Goal: Task Accomplishment & Management: Use online tool/utility

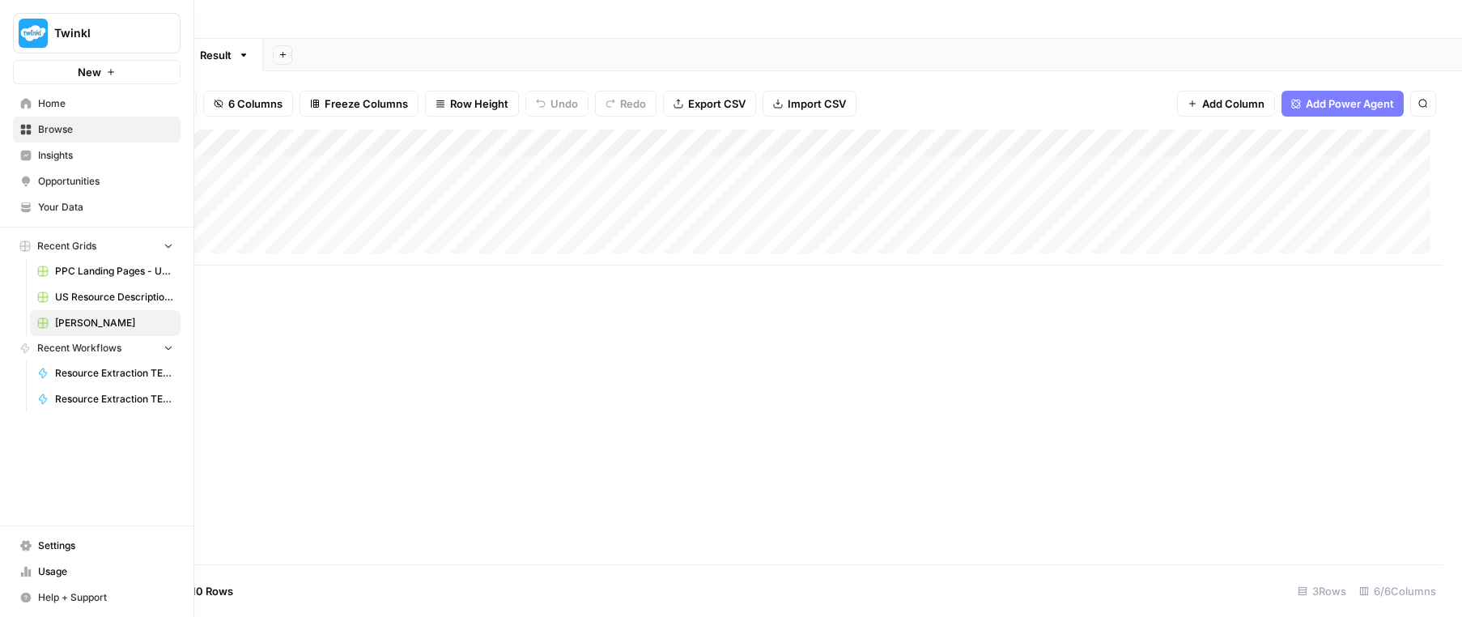
click at [68, 543] on span "Settings" at bounding box center [105, 545] width 135 height 15
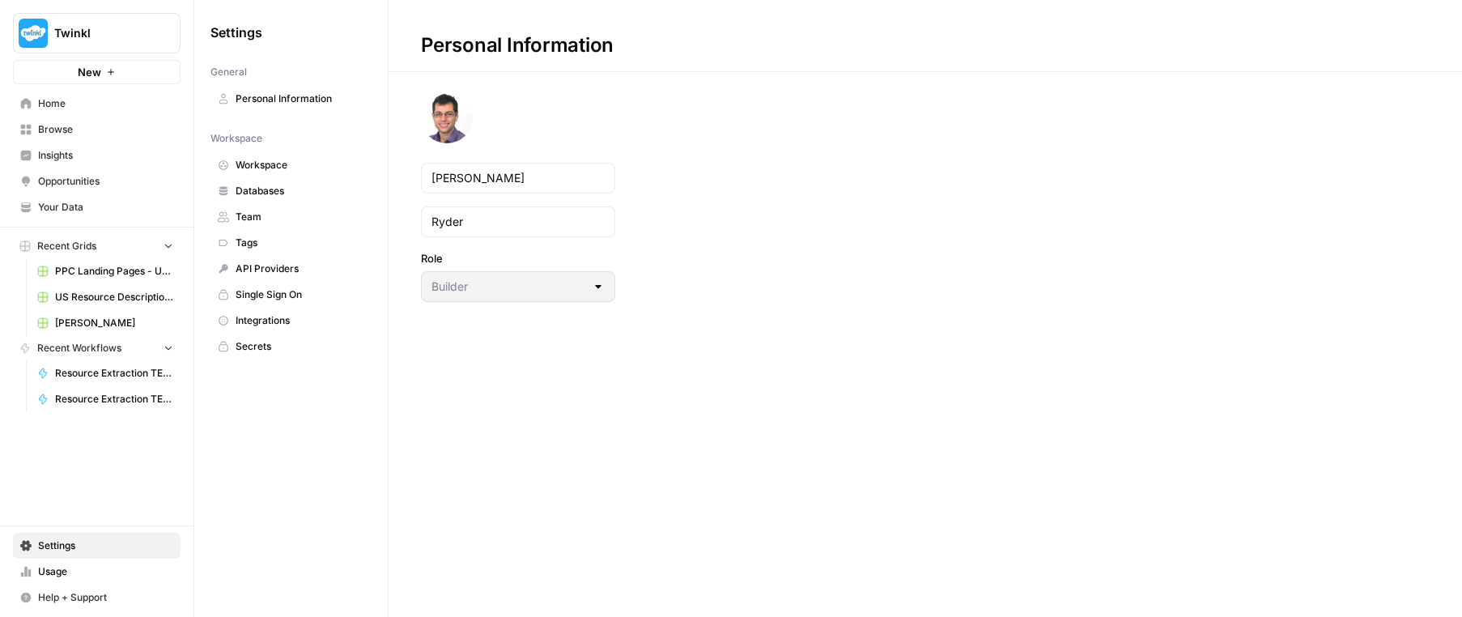
click at [258, 348] on span "Secrets" at bounding box center [300, 346] width 129 height 15
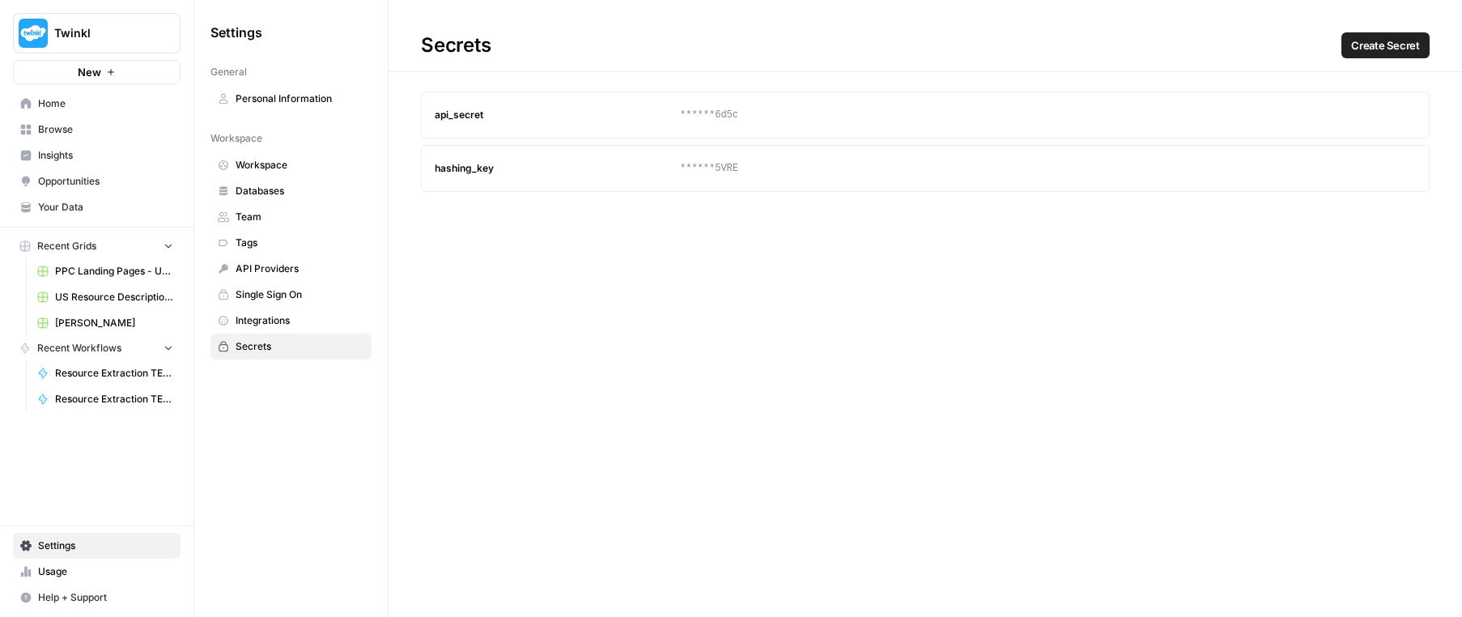
click at [1389, 45] on span "Create Secret" at bounding box center [1385, 45] width 69 height 16
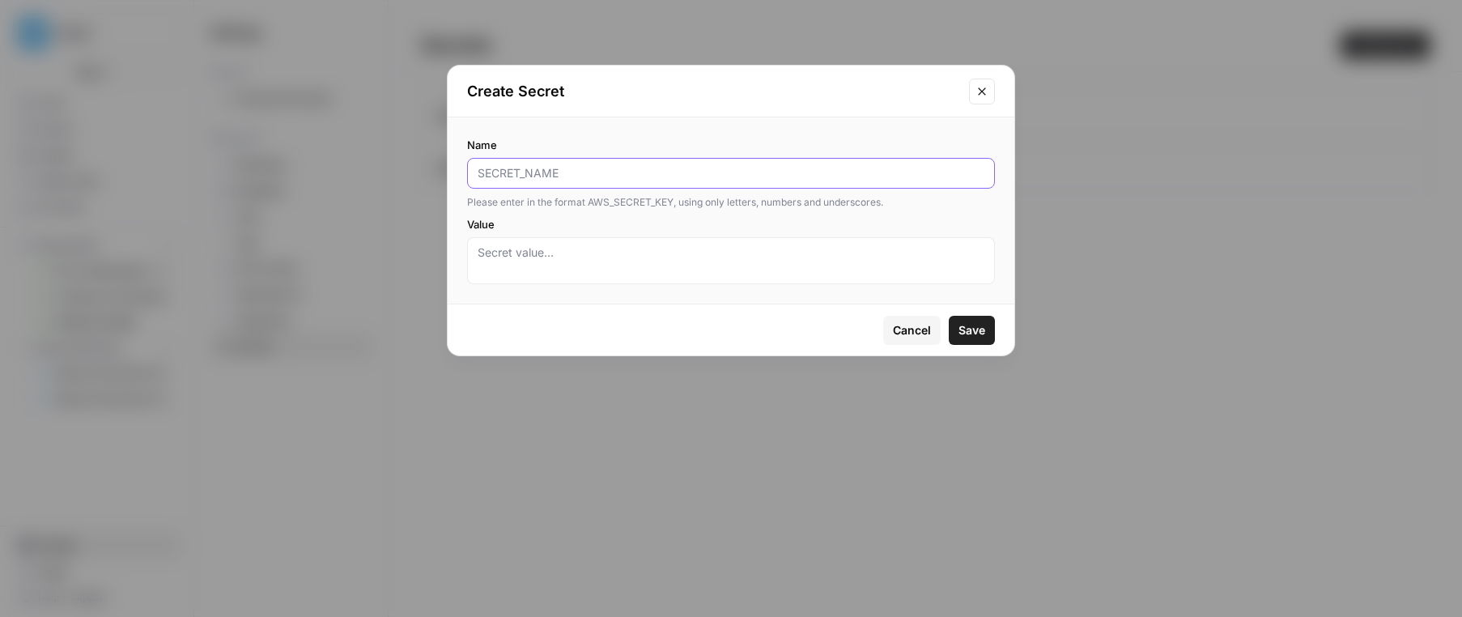
paste input "TWINKL_INTERNAL_API_TOKEN"
type input "TWINKL_INTERNAL_API_TOKEN"
click at [573, 253] on textarea "Value" at bounding box center [731, 260] width 507 height 32
paste textarea "CjsiiTjWhDcmXDWPjbWia77B36276dHWq7TbxRx9"
type textarea "CjsiiTjWhDcmXDWPjbWia77B36276dHWq7TbxRx9"
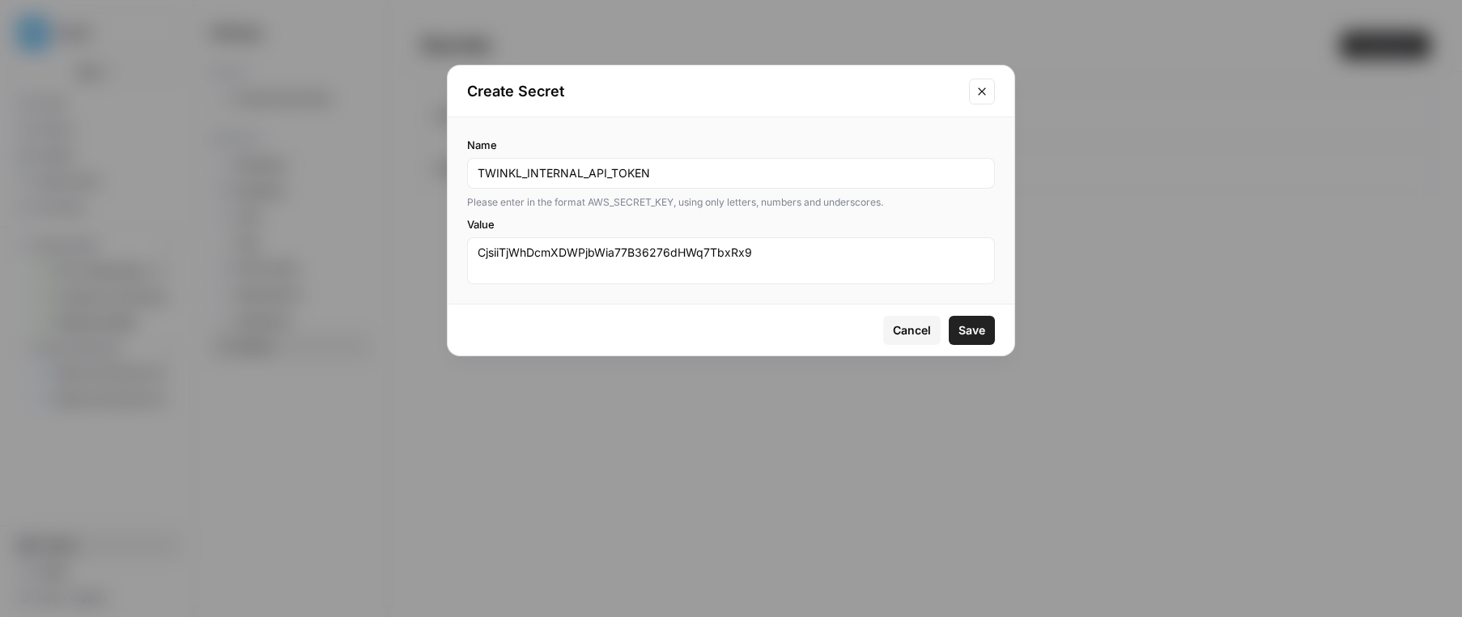
click at [975, 329] on span "Save" at bounding box center [971, 330] width 27 height 16
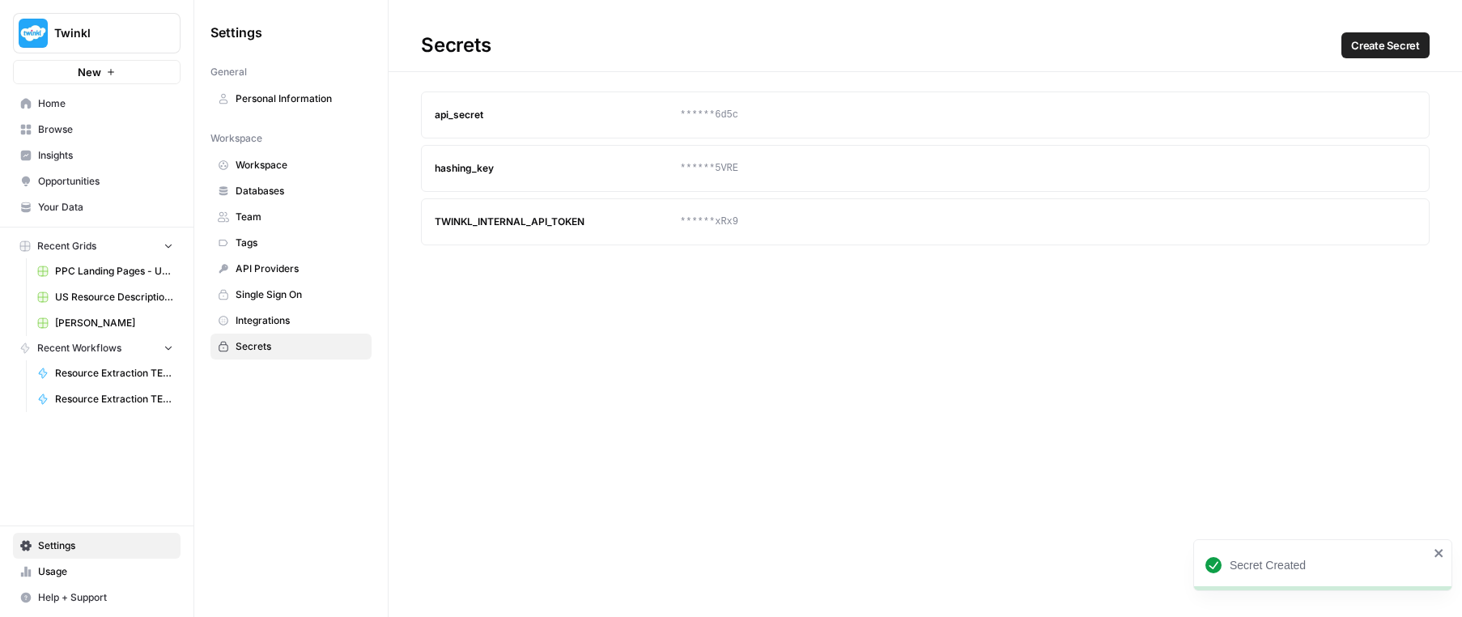
click at [1375, 49] on span "Create Secret" at bounding box center [1385, 45] width 69 height 16
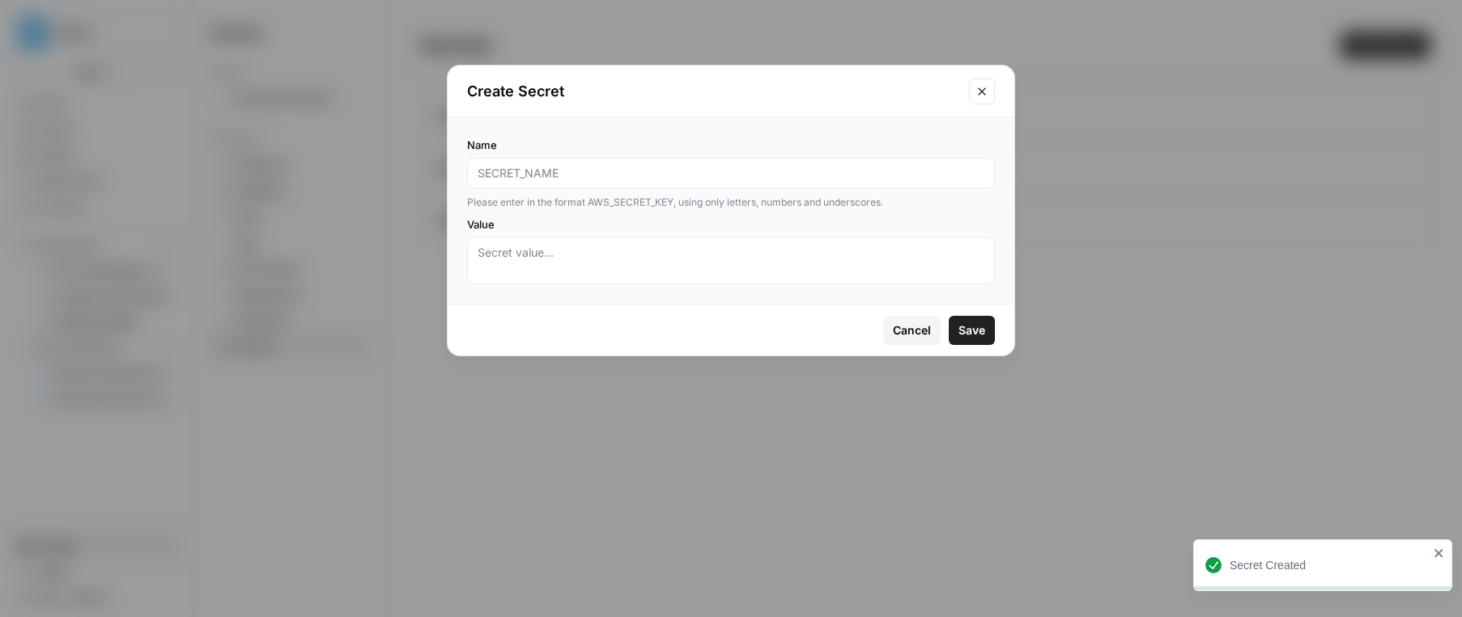
click at [666, 174] on input "Name" at bounding box center [731, 173] width 507 height 16
type input "TWINKL_INTERNAL_API_RESOURCE_DOWNLOAD_LINK_SECRET"
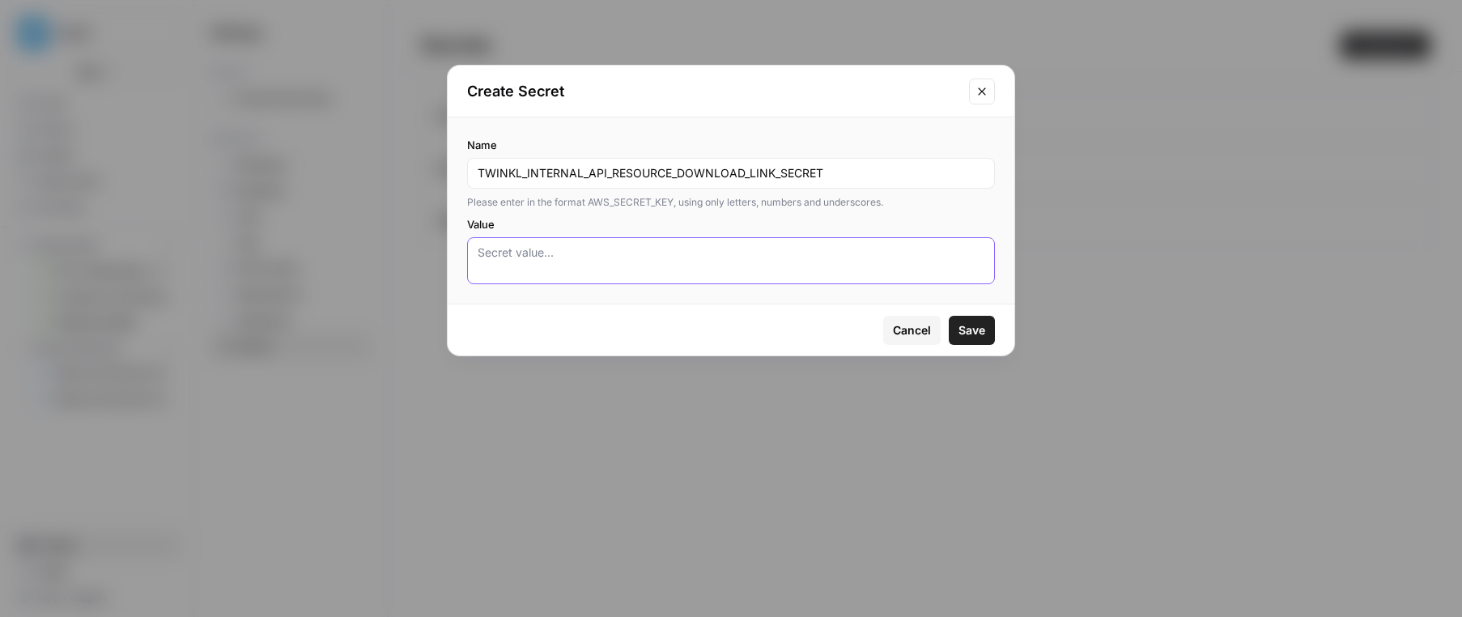
click at [652, 262] on textarea "Value" at bounding box center [731, 260] width 507 height 32
paste textarea "pWueQZUxpjJK7Tom2O0vwtZf33KH74OR"
type textarea "pWueQZUxpjJK7Tom2O0vwtZf33KH74OR"
click at [970, 327] on span "Save" at bounding box center [971, 330] width 27 height 16
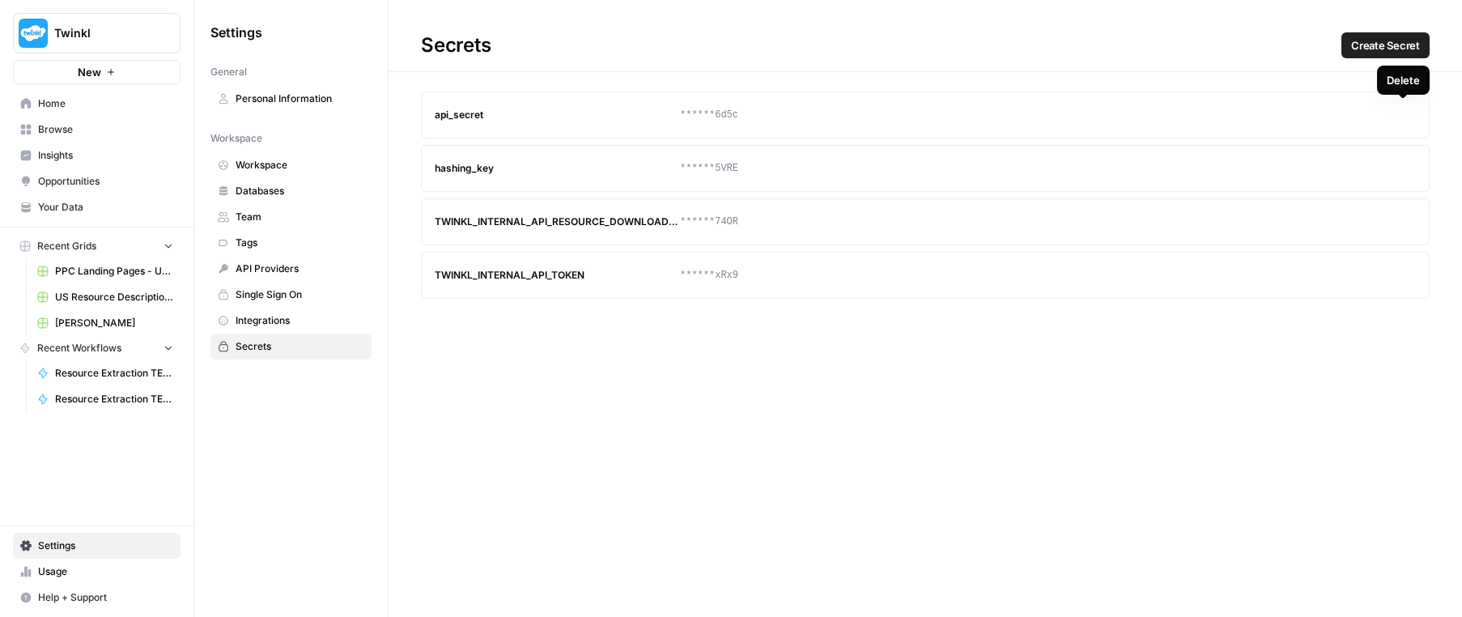
click at [1403, 111] on icon "button" at bounding box center [1403, 115] width 9 height 9
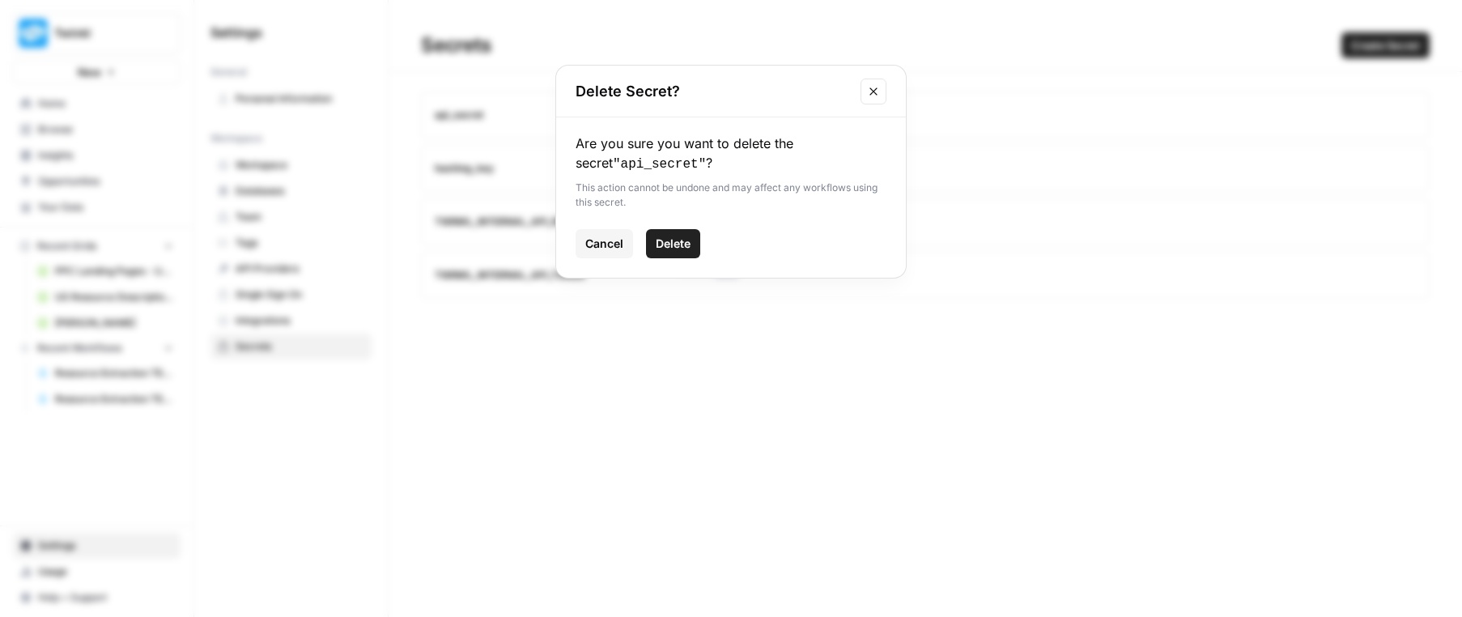
click at [679, 240] on span "Delete" at bounding box center [673, 244] width 35 height 16
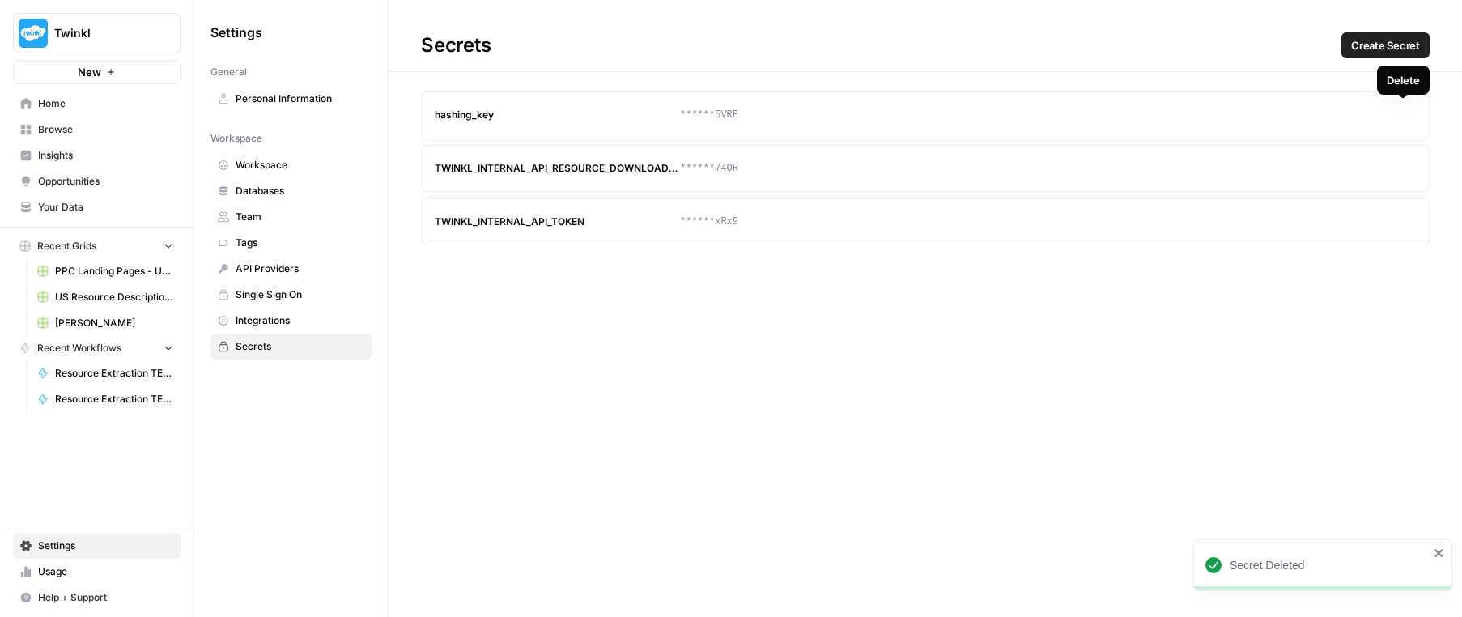
click at [1402, 115] on icon "button" at bounding box center [1403, 115] width 10 height 10
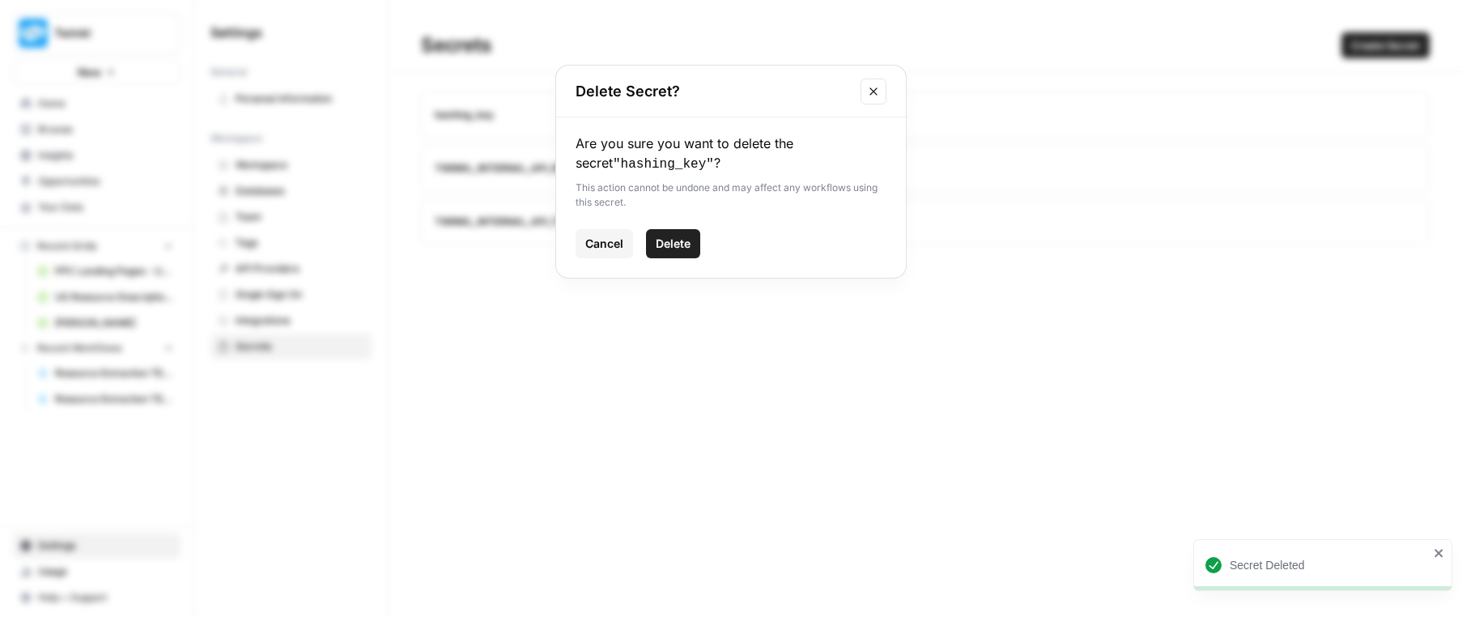
click at [676, 242] on span "Delete" at bounding box center [673, 244] width 35 height 16
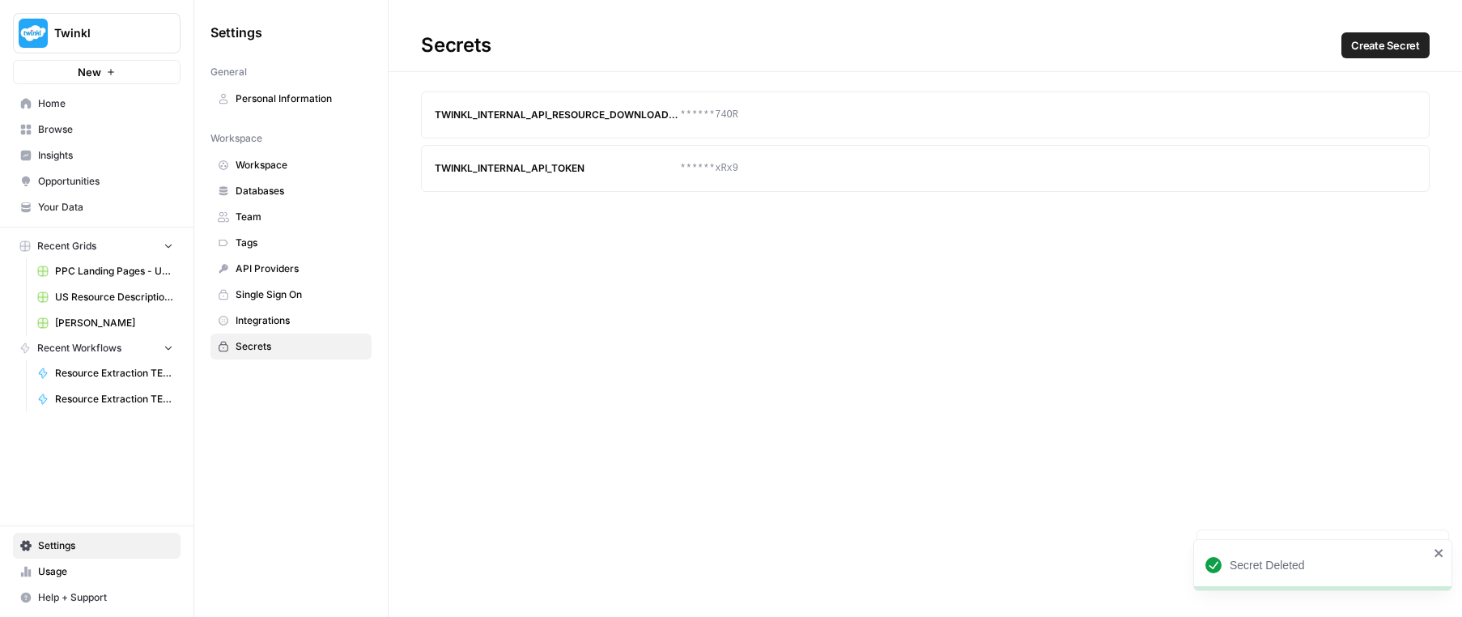
click at [92, 393] on span "Resource Extraction TEST - [PERSON_NAME]" at bounding box center [114, 399] width 118 height 15
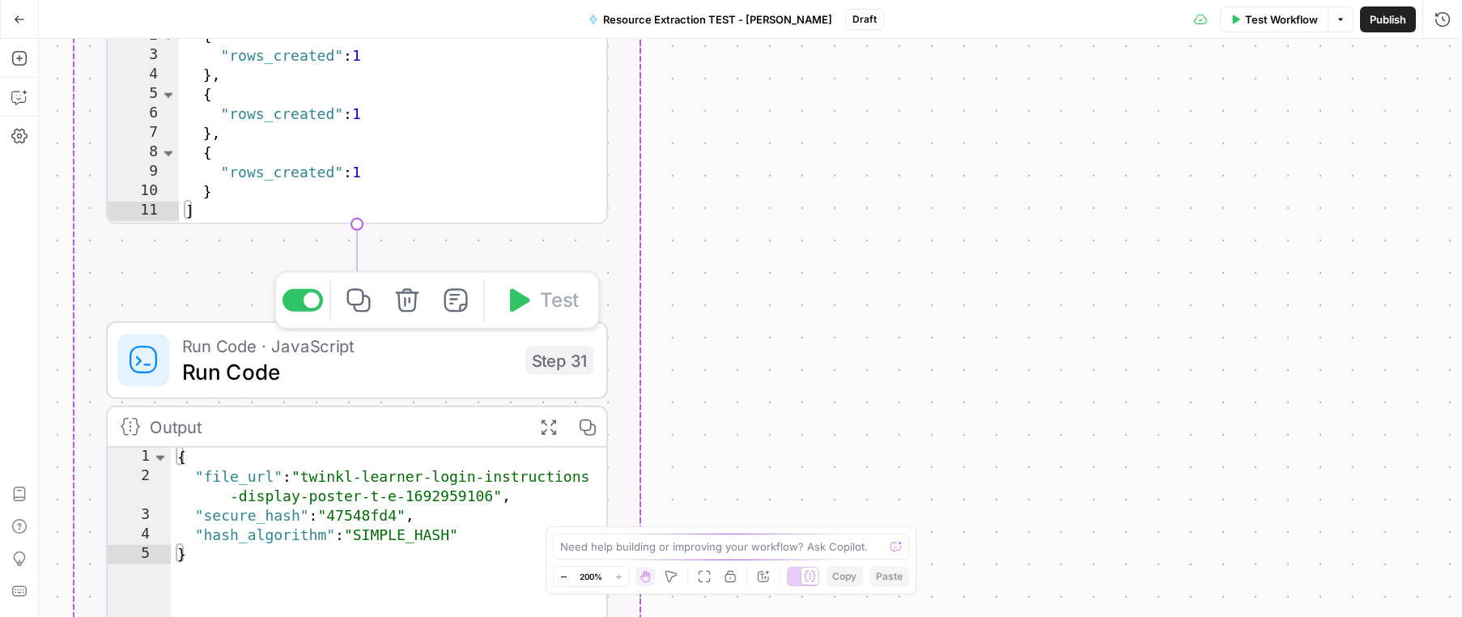
click at [446, 359] on span "Run Code" at bounding box center [347, 371] width 330 height 32
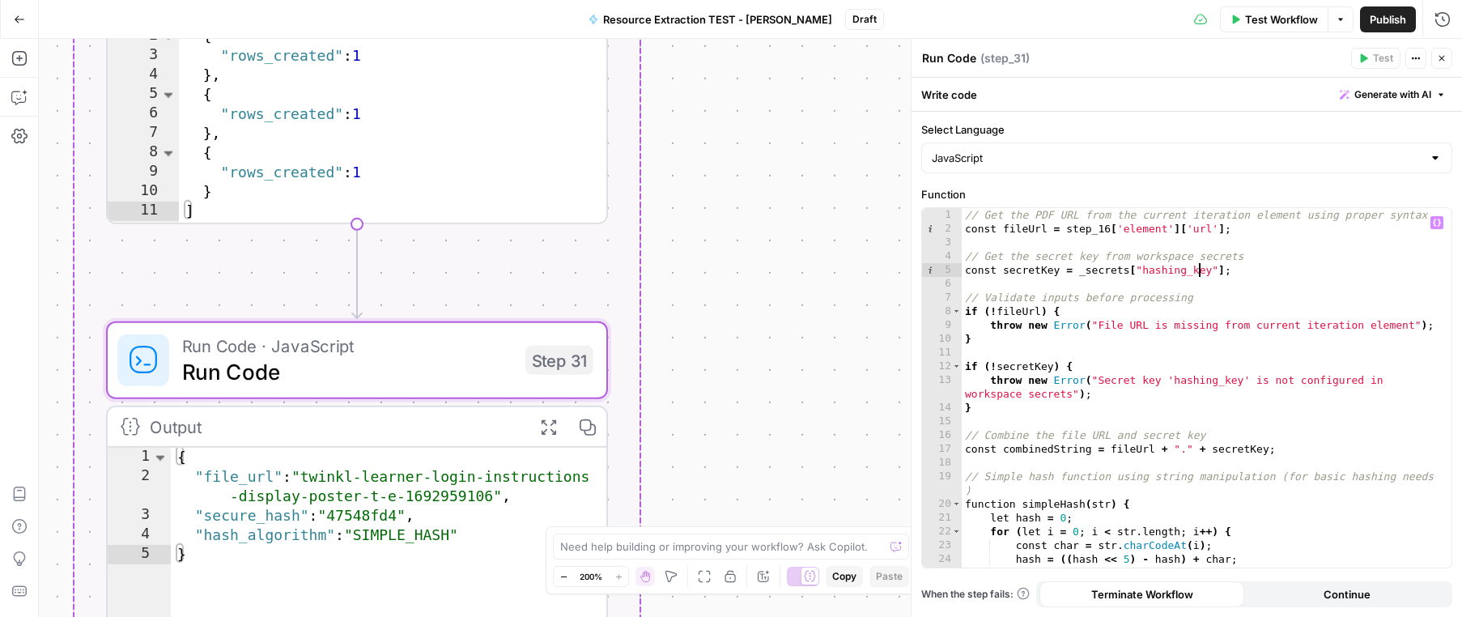
click at [1200, 272] on div "// Get the PDF URL from the current iteration element using proper syntax const…" at bounding box center [1201, 401] width 478 height 387
click at [1156, 270] on div "// Get the PDF URL from the current iteration element using proper syntax const…" at bounding box center [1201, 401] width 478 height 387
paste textarea "**********"
type textarea "**********"
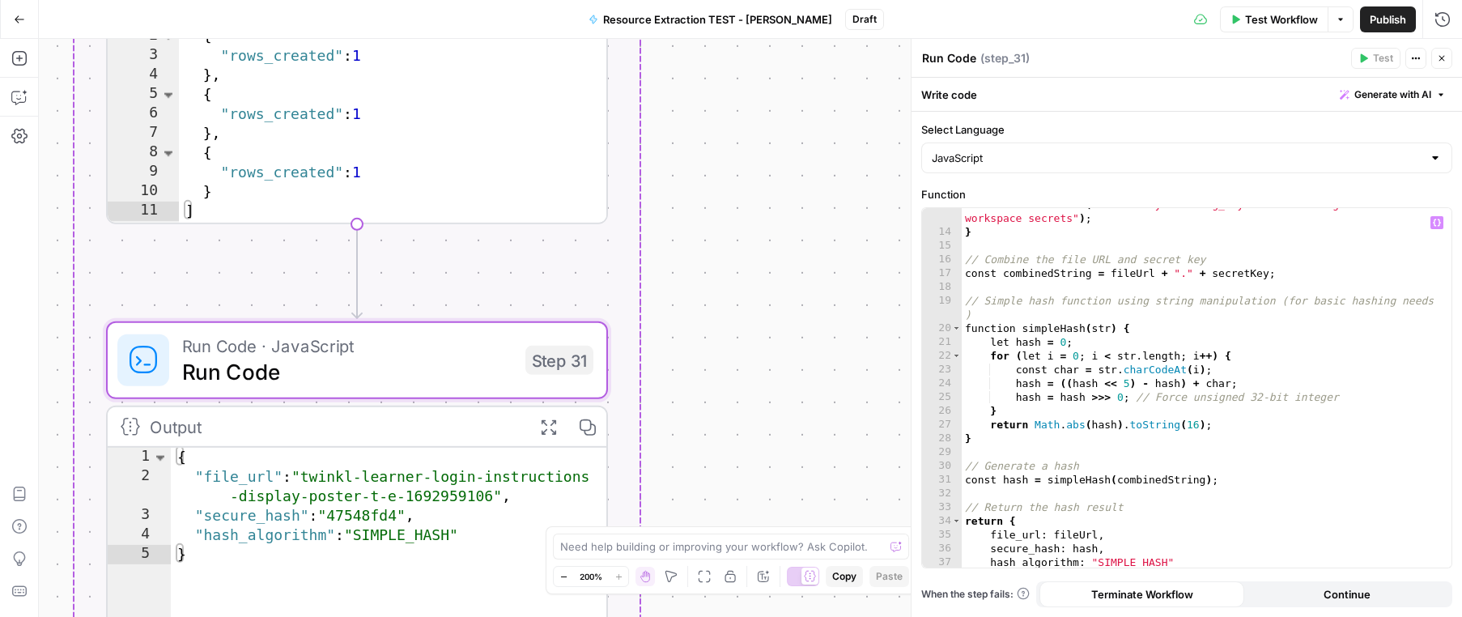
scroll to position [205, 0]
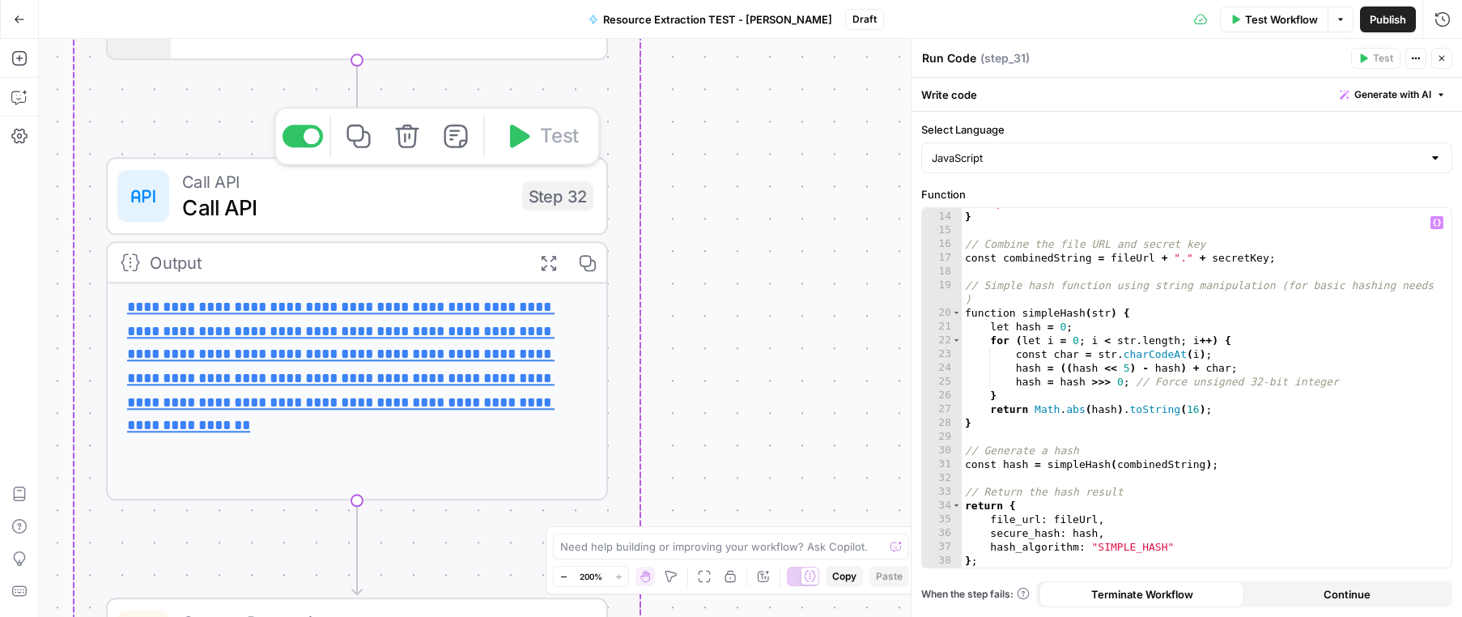
click at [397, 188] on span "Call API" at bounding box center [345, 181] width 327 height 26
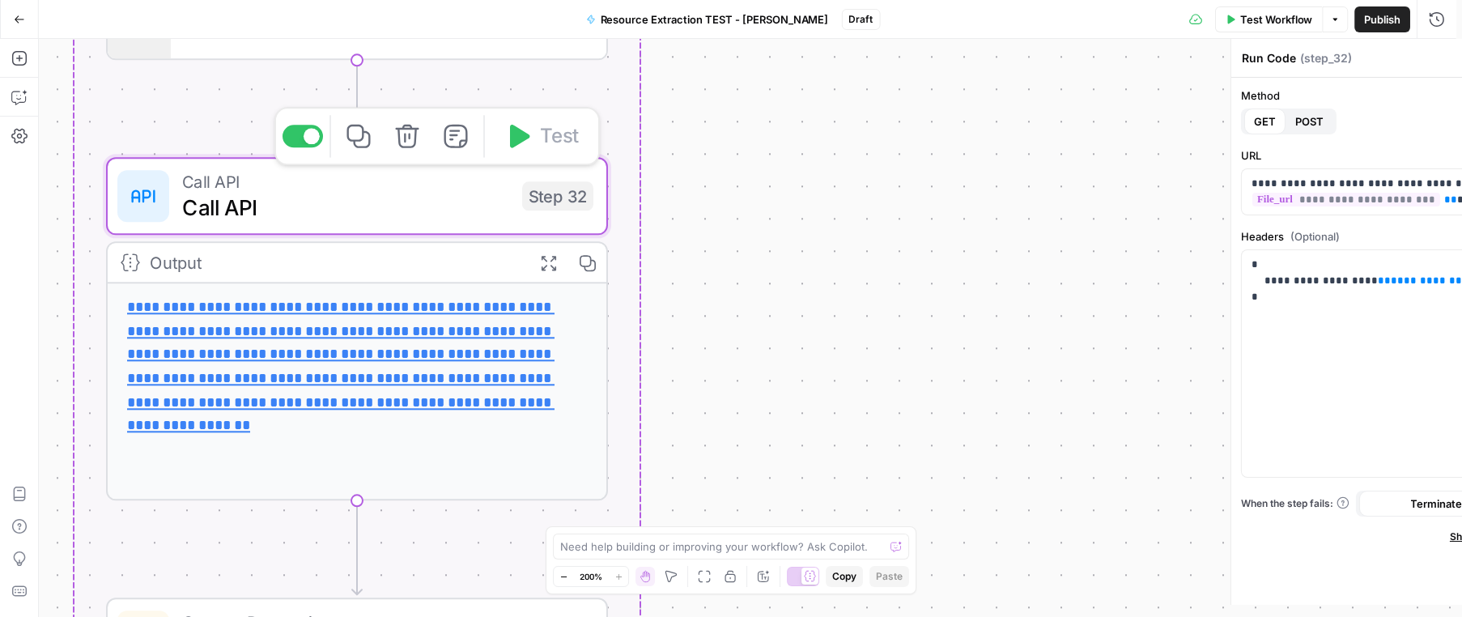
type textarea "Call API"
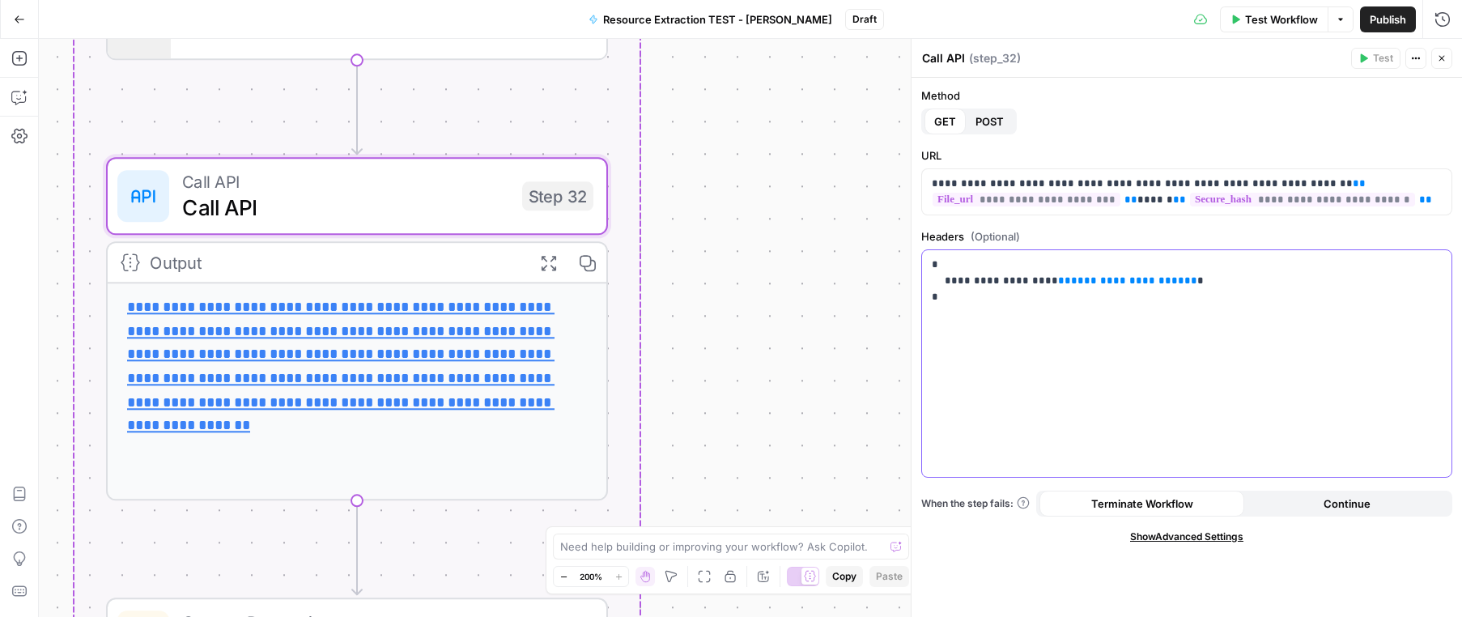
click at [1108, 279] on span "**********" at bounding box center [1127, 280] width 113 height 11
click at [1389, 425] on div "**********" at bounding box center [1186, 363] width 529 height 227
click at [1436, 265] on icon "button" at bounding box center [1437, 265] width 8 height 8
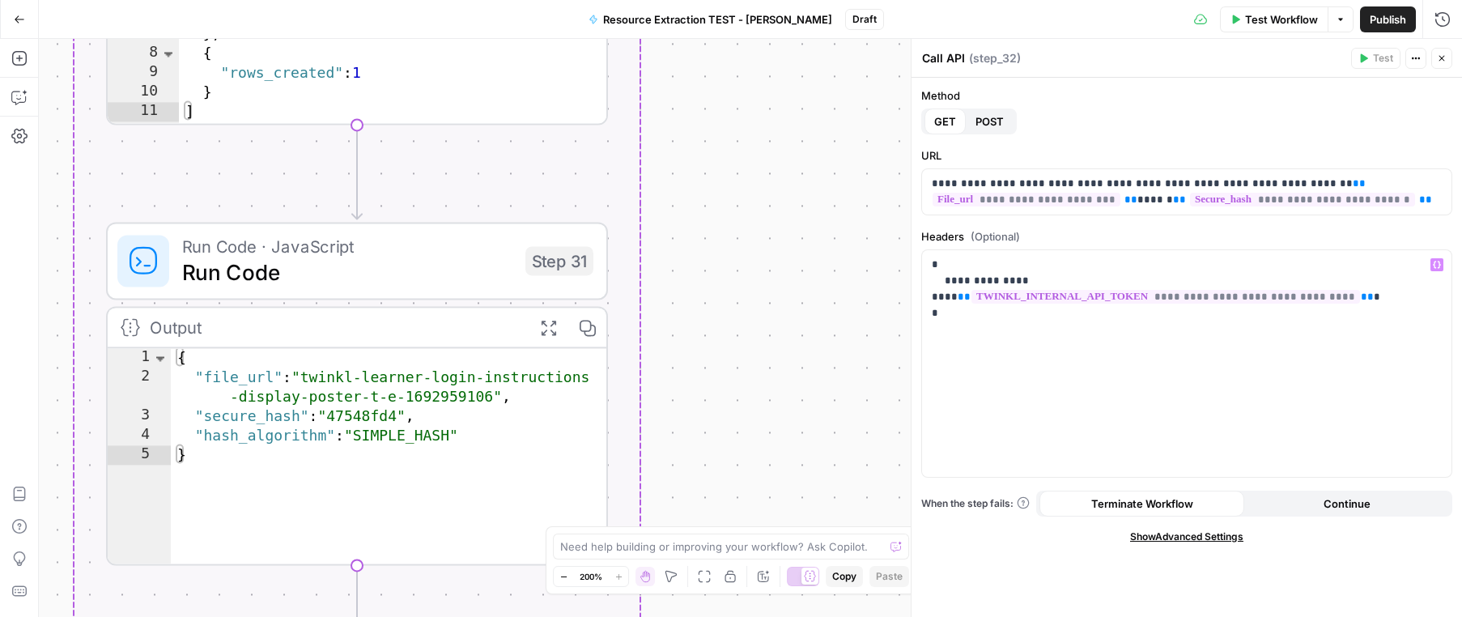
click at [413, 273] on span "Run Code" at bounding box center [347, 272] width 330 height 32
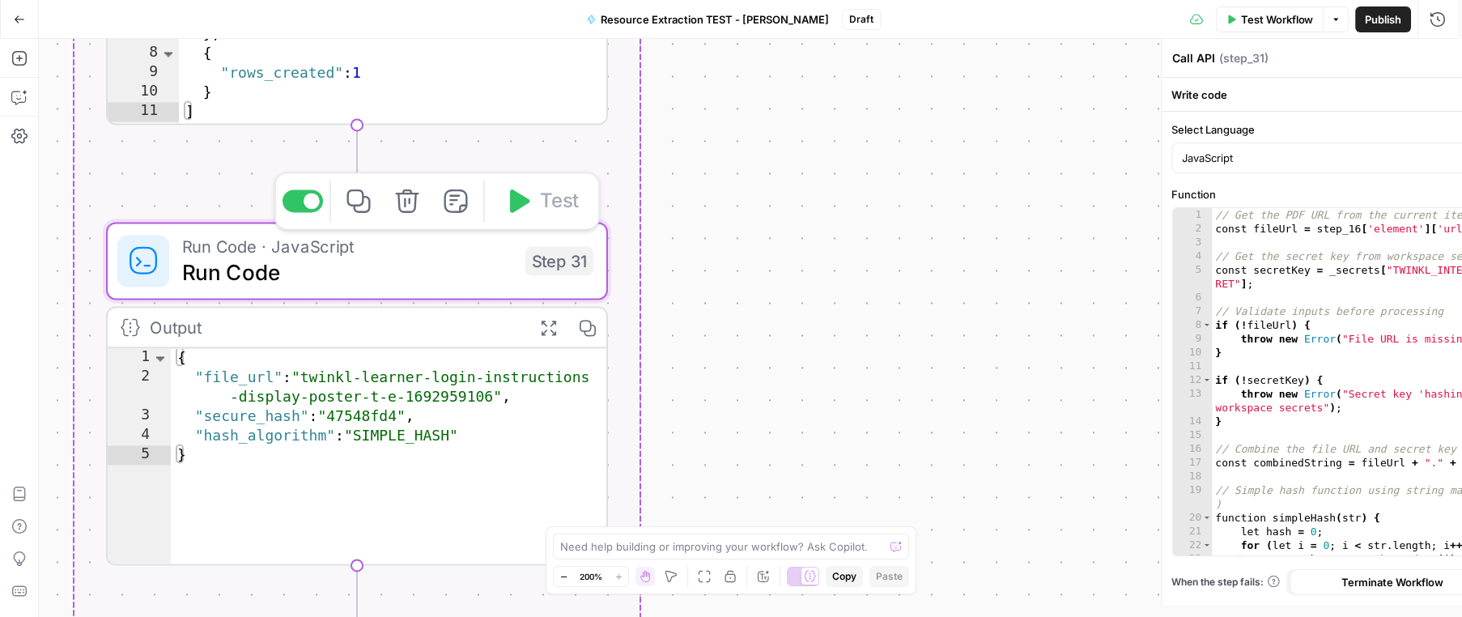
type textarea "Run Code"
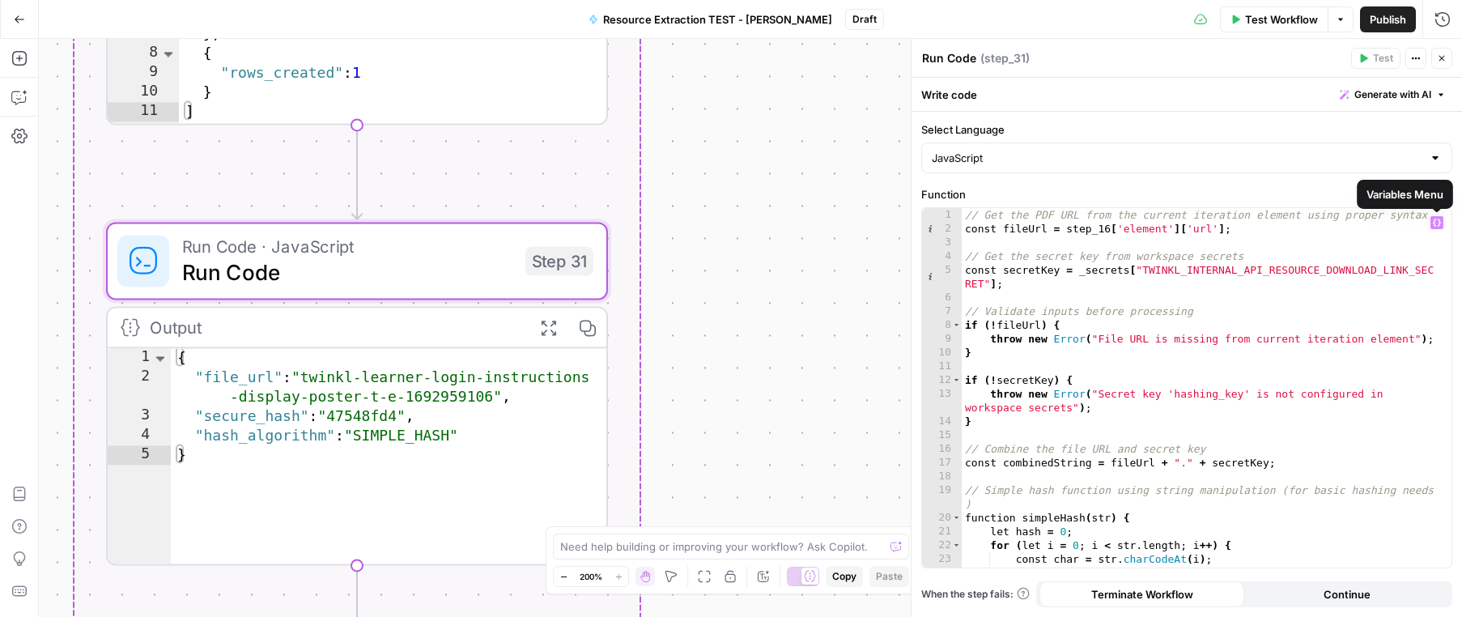
click at [1438, 223] on icon "button" at bounding box center [1437, 223] width 8 height 8
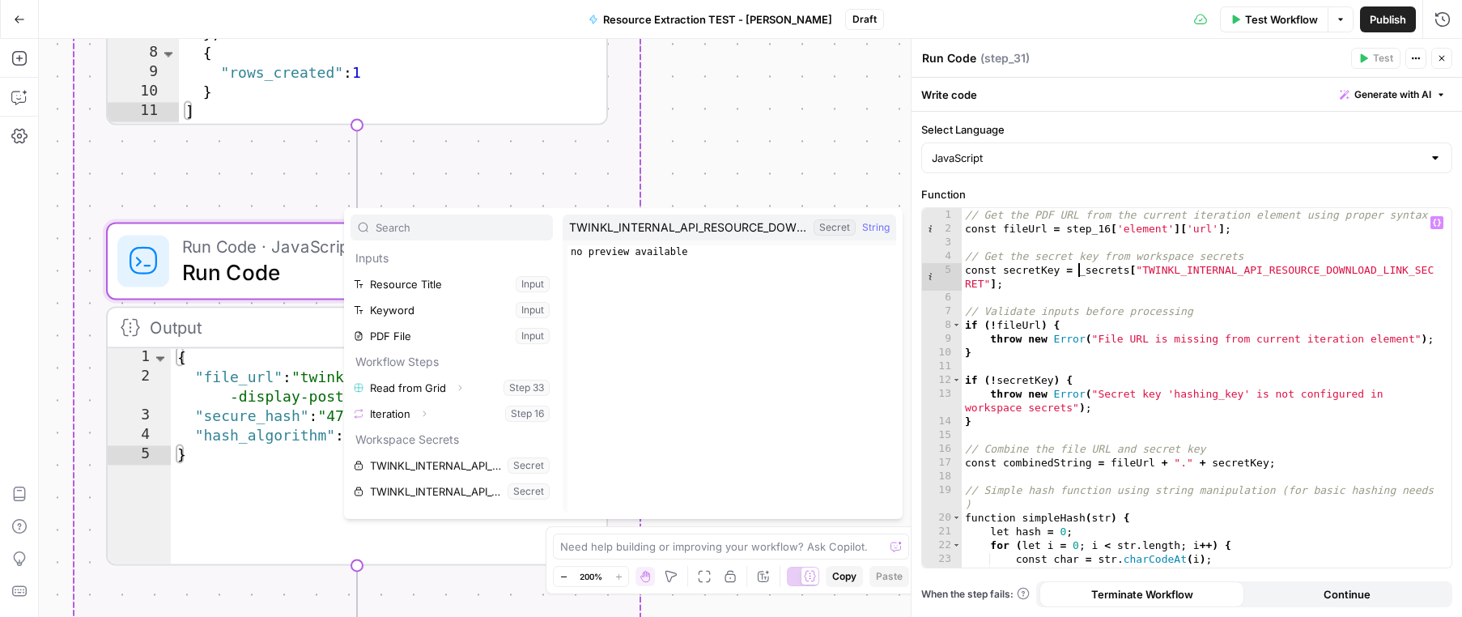
click at [1081, 268] on div "// Get the PDF URL from the current iteration element using proper syntax const…" at bounding box center [1201, 401] width 478 height 387
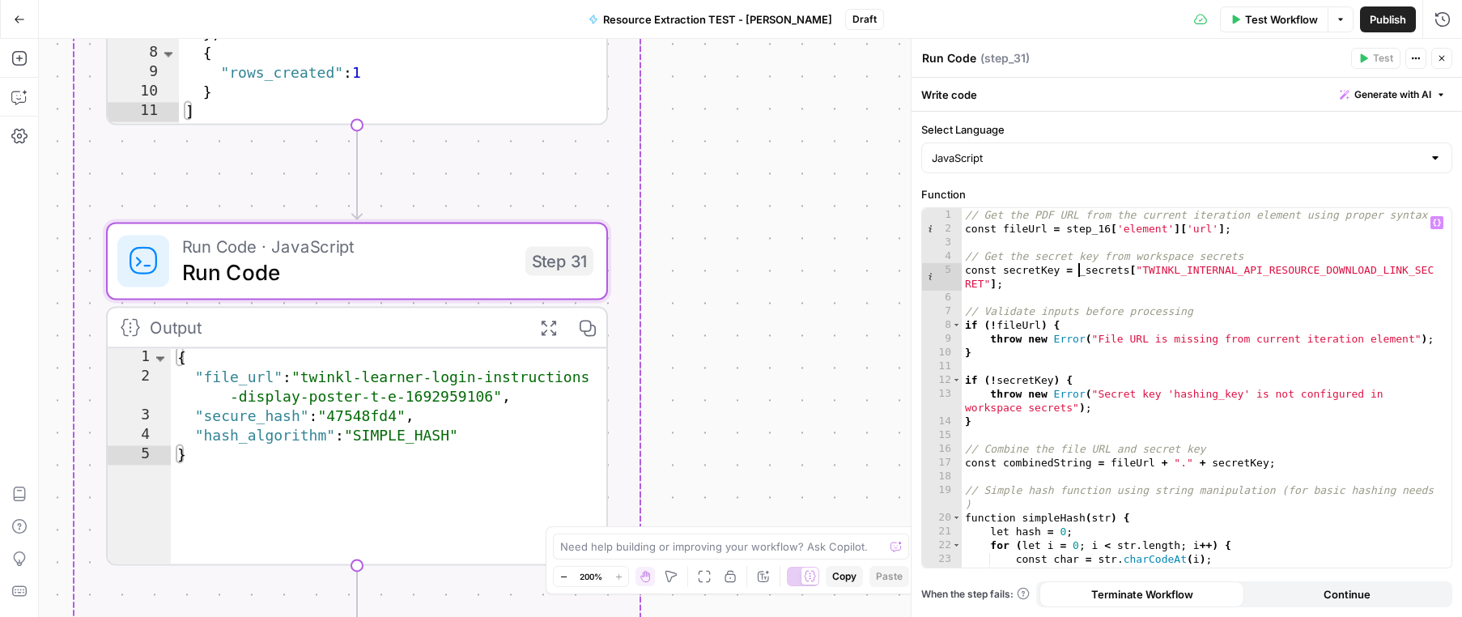
click at [997, 283] on div "// Get the PDF URL from the current iteration element using proper syntax const…" at bounding box center [1201, 401] width 478 height 387
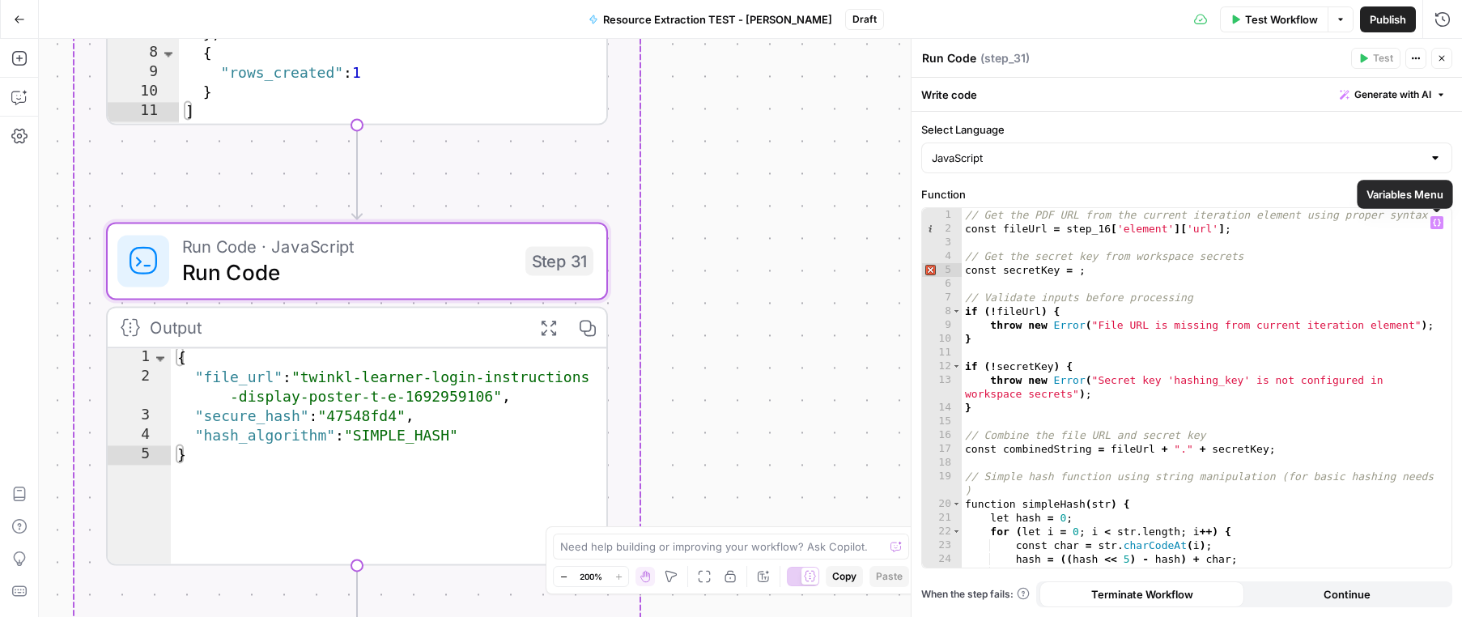
click at [1440, 223] on span "Variables Menu" at bounding box center [1440, 223] width 1 height 1
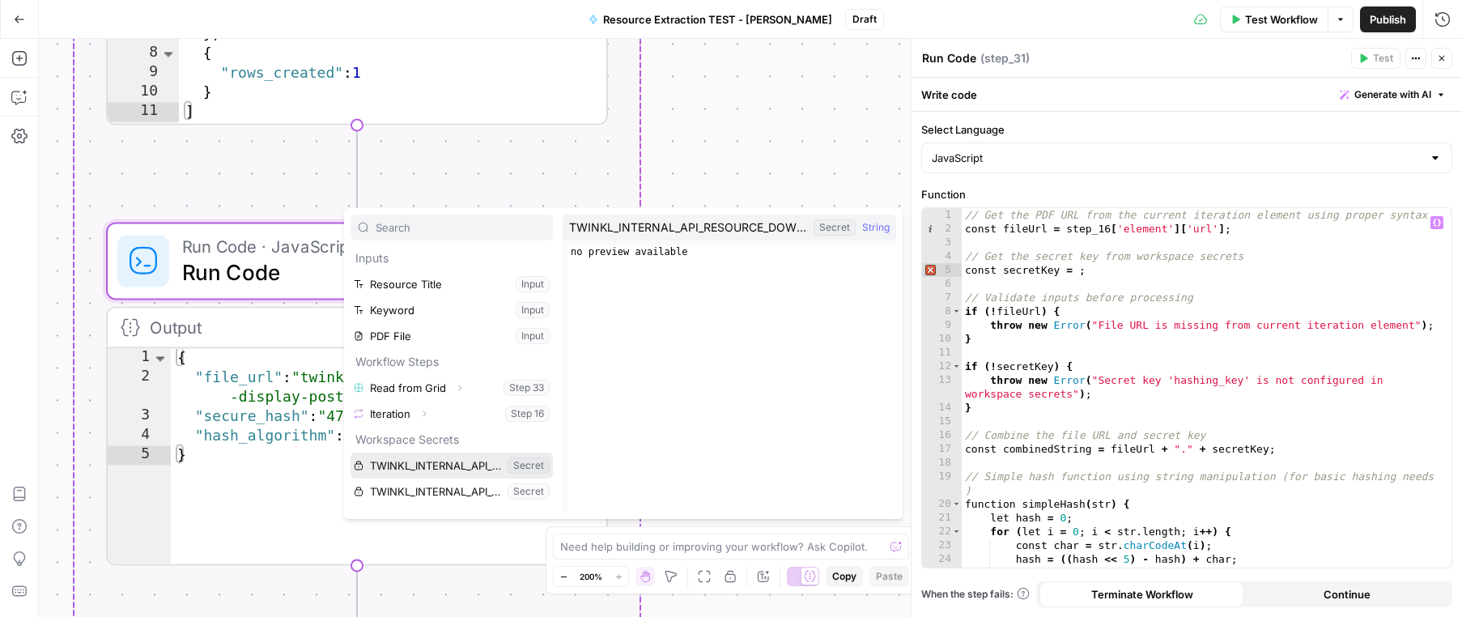
click at [452, 462] on button "Select variable TWINKL_INTERNAL_API_RESOURCE_DOWNLOAD_LINK_SECRET" at bounding box center [451, 465] width 202 height 26
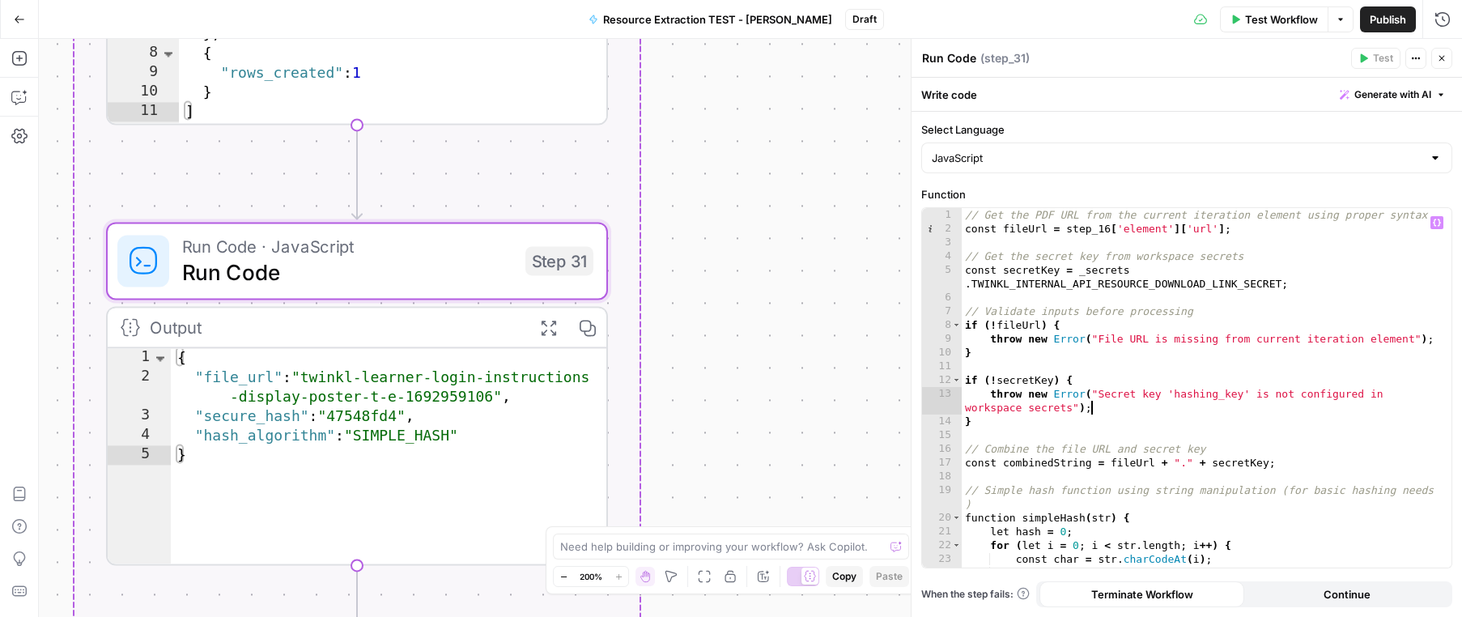
click at [1130, 401] on div "// Get the PDF URL from the current iteration element using proper syntax const…" at bounding box center [1201, 401] width 478 height 387
type textarea "**********"
